Goal: Task Accomplishment & Management: Manage account settings

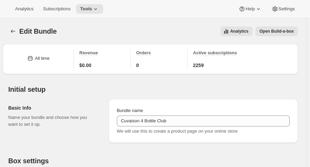
scroll to position [949, 0]
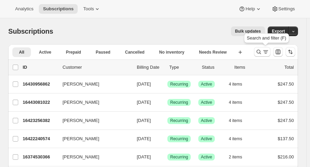
click at [259, 51] on icon "Search and filter results" at bounding box center [258, 51] width 7 height 7
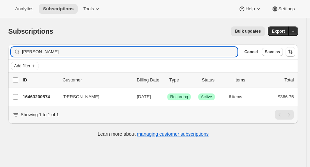
type input "[PERSON_NAME]"
click at [29, 97] on p "16463200574" at bounding box center [40, 97] width 34 height 7
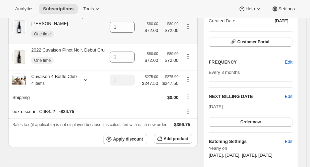
scroll to position [96, 0]
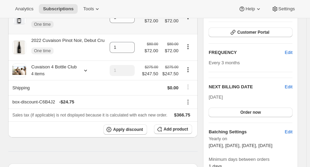
click at [293, 86] on span "Edit" at bounding box center [289, 87] width 8 height 7
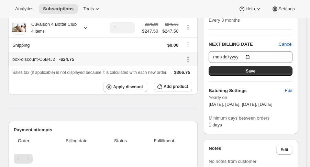
scroll to position [132, 0]
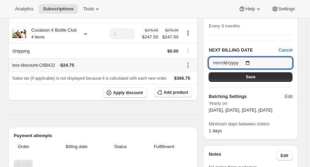
click at [252, 59] on input "[DATE]" at bounding box center [251, 63] width 84 height 12
click at [292, 100] on button "Edit" at bounding box center [289, 96] width 16 height 11
select select "YEARDAY"
select select "2"
select select "5"
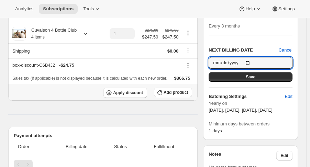
select select "9"
select select "11"
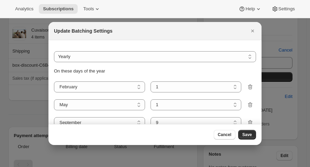
click at [252, 35] on button "Close" at bounding box center [253, 31] width 10 height 10
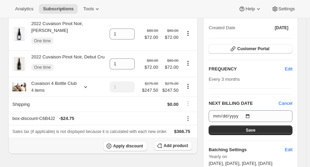
scroll to position [79, 0]
